Goal: Find specific page/section: Find specific page/section

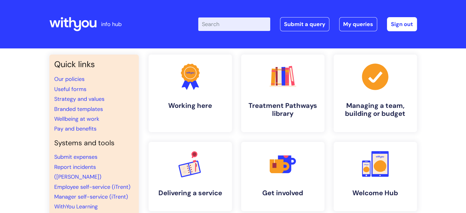
click at [239, 24] on input "Enter your search term here..." at bounding box center [234, 23] width 72 height 13
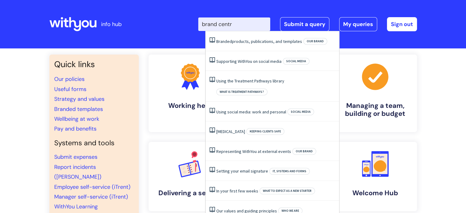
type input "brand centre"
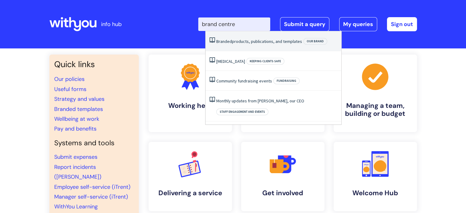
click at [238, 44] on link "Branded products, publications, and templates" at bounding box center [259, 42] width 86 height 6
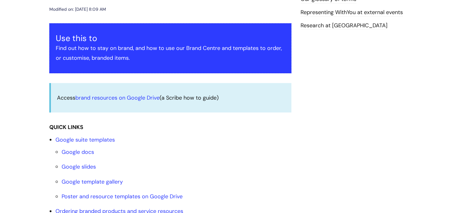
scroll to position [123, 0]
